Goal: Register for event/course

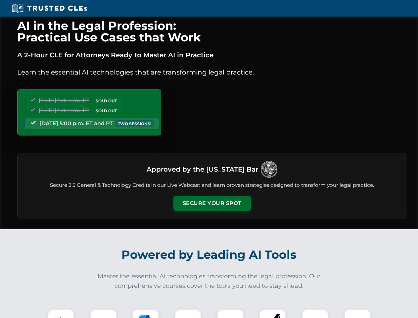
click at [212, 203] on button "Secure Your Spot" at bounding box center [211, 203] width 77 height 15
click at [61, 314] on img at bounding box center [60, 322] width 19 height 19
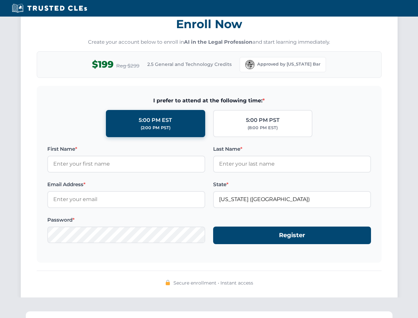
scroll to position [650, 0]
